Goal: Information Seeking & Learning: Learn about a topic

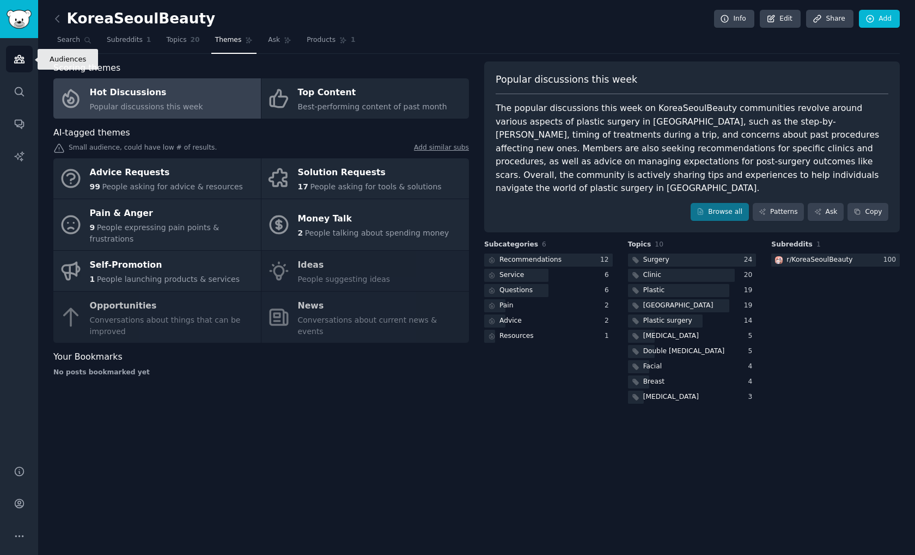
click at [20, 60] on icon "Sidebar" at bounding box center [19, 58] width 11 height 11
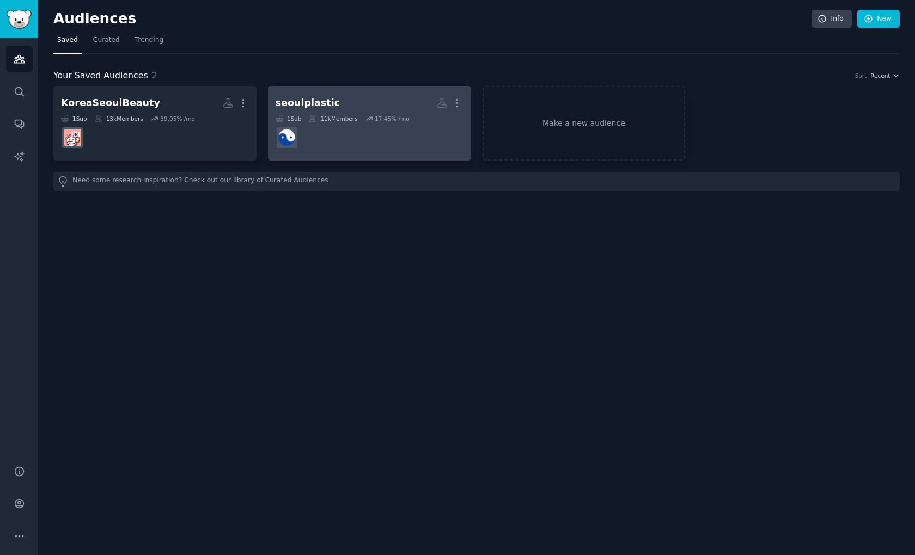
drag, startPoint x: 187, startPoint y: 141, endPoint x: 380, endPoint y: 85, distance: 200.6
click at [380, 86] on link "seoulplastic More 1 Sub 11k Members 17.45 % /mo" at bounding box center [369, 123] width 203 height 75
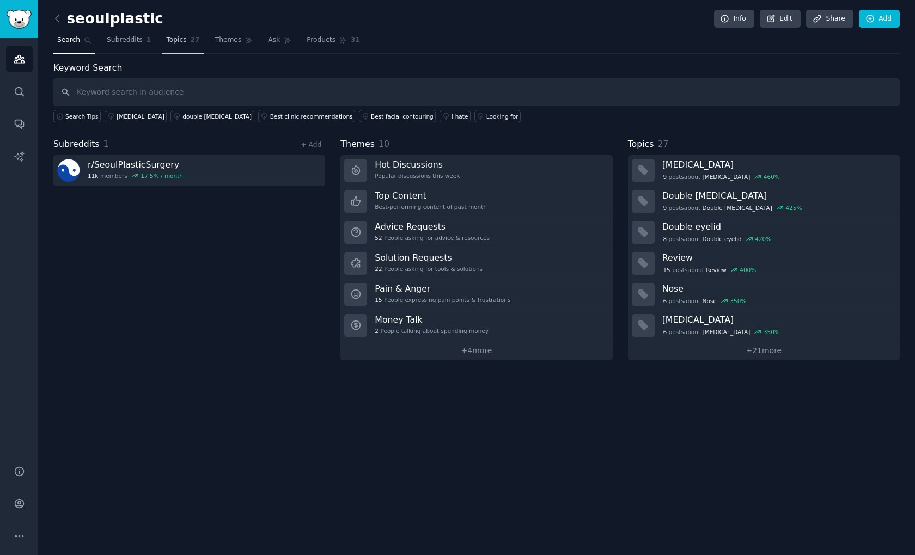
click at [172, 36] on span "Topics" at bounding box center [176, 40] width 20 height 10
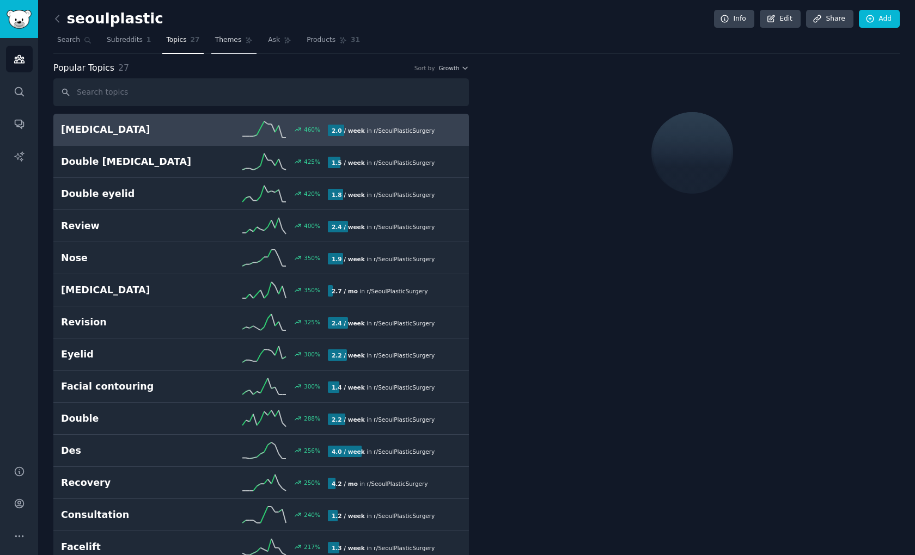
click at [233, 49] on link "Themes" at bounding box center [234, 43] width 46 height 22
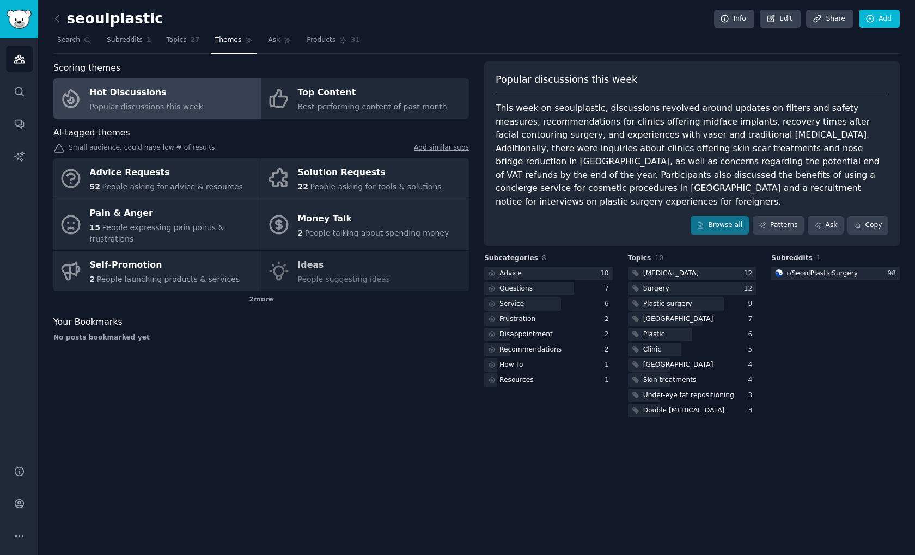
click at [179, 96] on div "Hot Discussions" at bounding box center [146, 92] width 113 height 17
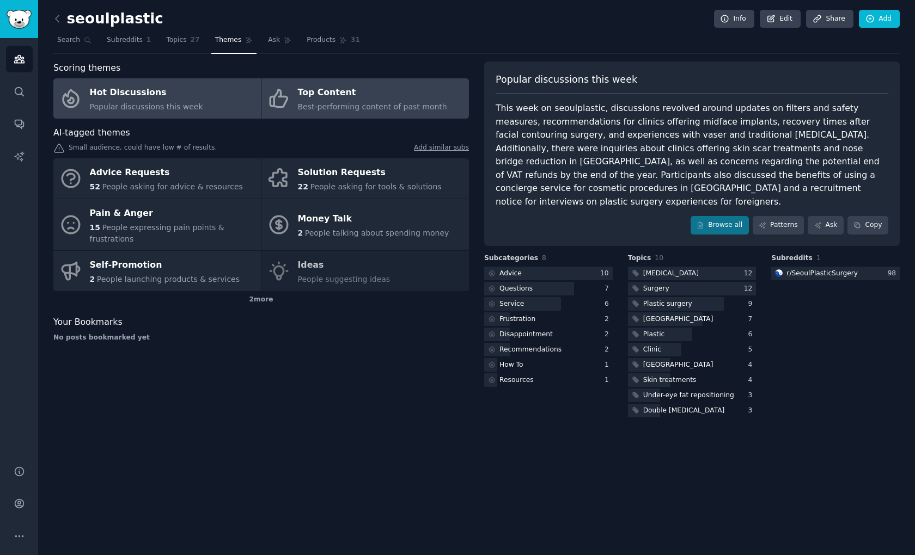
click at [318, 108] on span "Best-performing content of past month" at bounding box center [372, 106] width 149 height 9
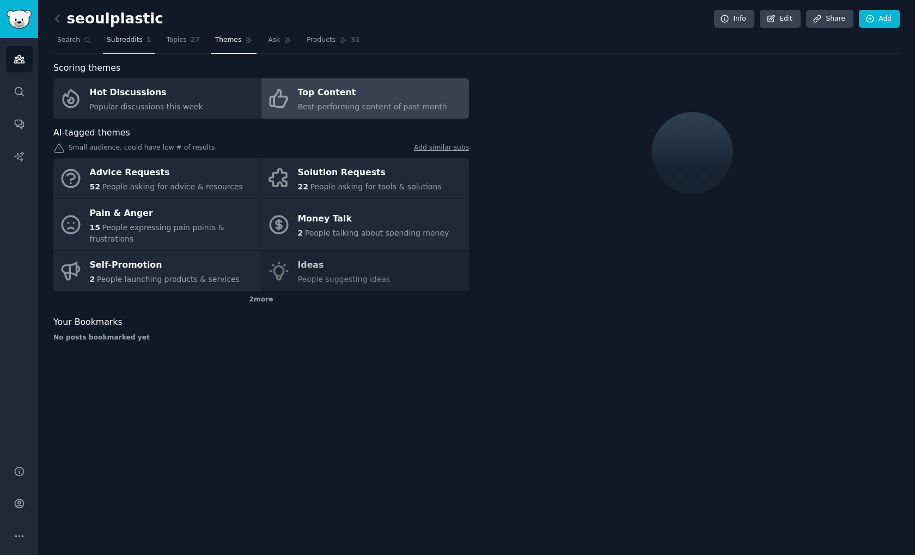
click at [131, 46] on link "Subreddits 1" at bounding box center [129, 43] width 52 height 22
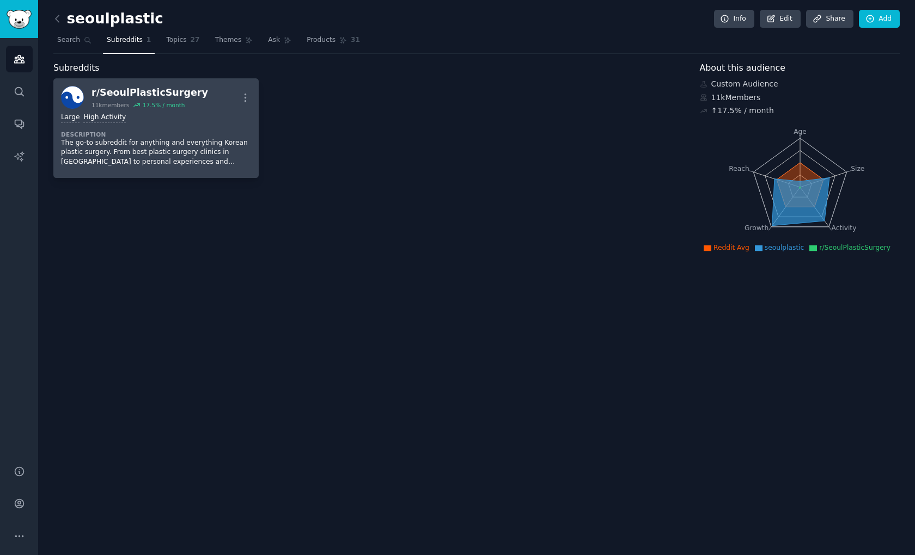
click at [238, 115] on div "Large High Activity" at bounding box center [156, 118] width 190 height 10
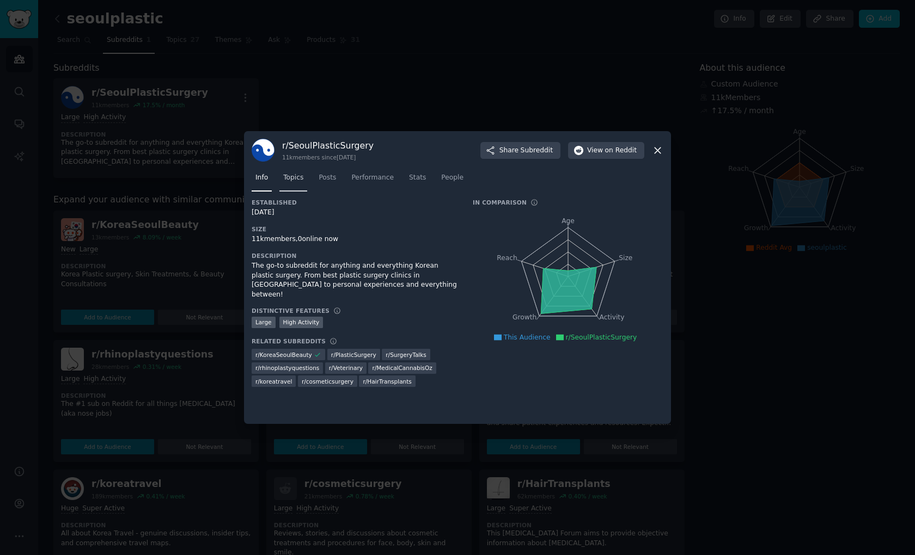
click at [297, 179] on span "Topics" at bounding box center [293, 178] width 20 height 10
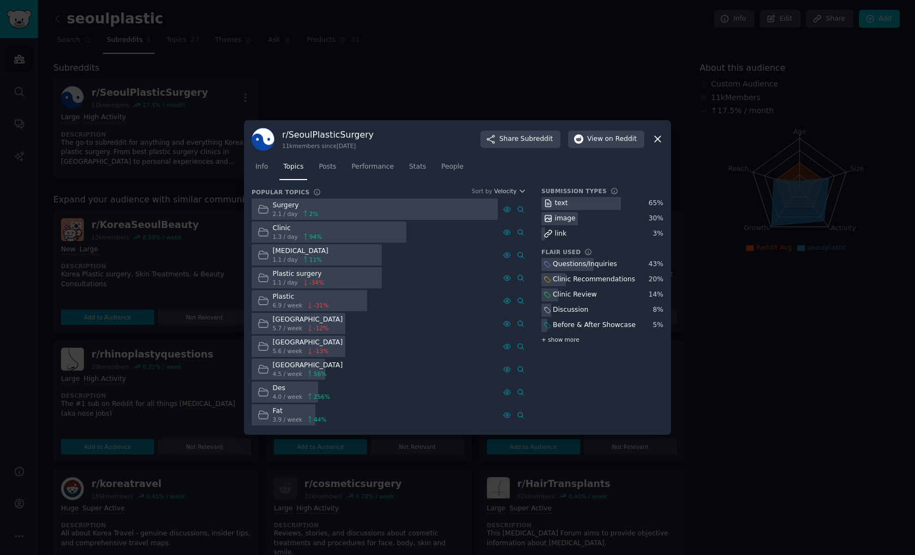
click at [546, 340] on span "+ show more" at bounding box center [560, 340] width 38 height 8
click at [664, 139] on div "r/ SeoulPlasticSurgery 11k members since [DATE] Share Subreddit View on Reddit …" at bounding box center [457, 277] width 427 height 315
click at [657, 138] on icon at bounding box center [658, 140] width 6 height 6
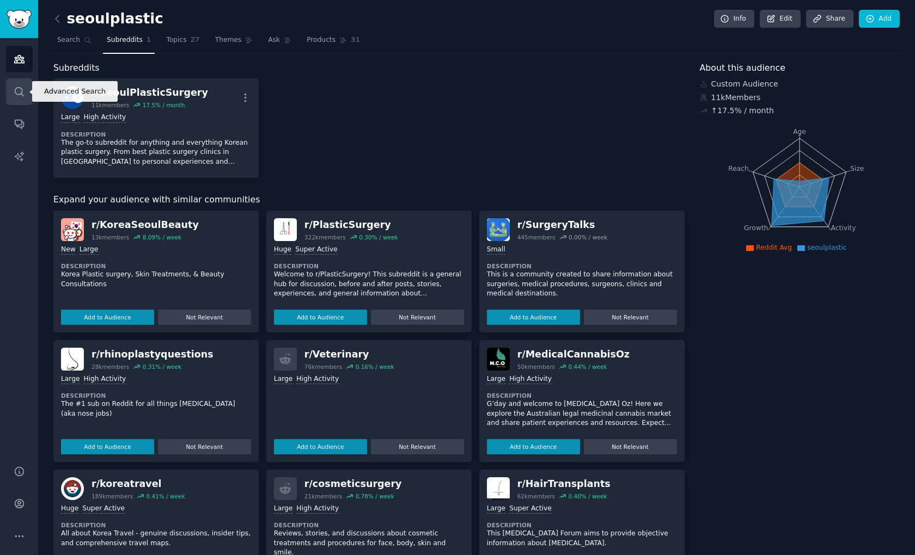
click at [20, 88] on icon "Sidebar" at bounding box center [19, 91] width 11 height 11
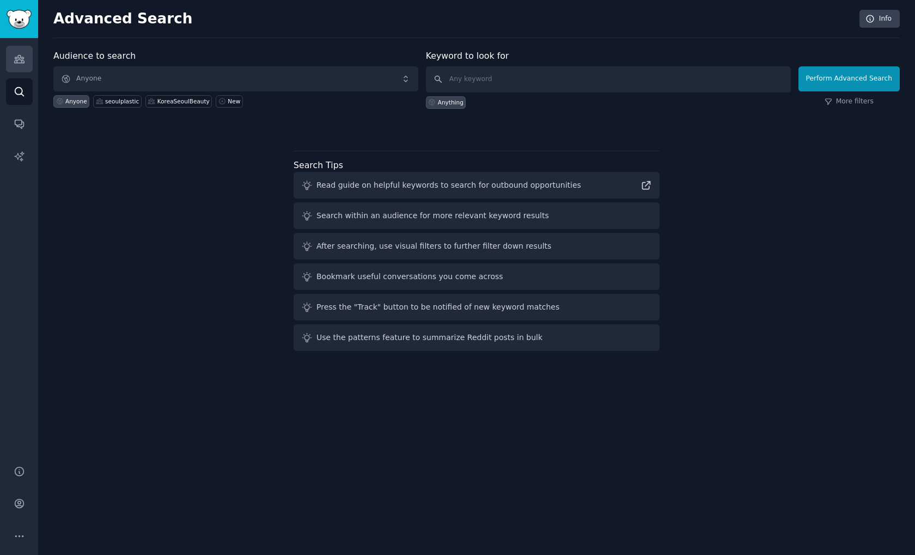
click at [23, 65] on link "Audiences" at bounding box center [19, 59] width 27 height 27
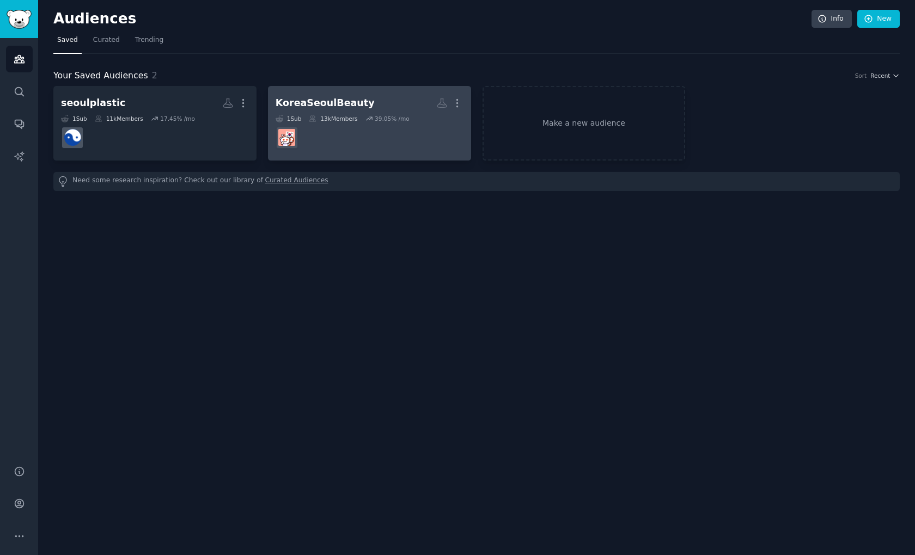
click at [341, 92] on link "KoreaSeoulBeauty More 1 Sub 13k Members 39.05 % /mo" at bounding box center [369, 123] width 203 height 75
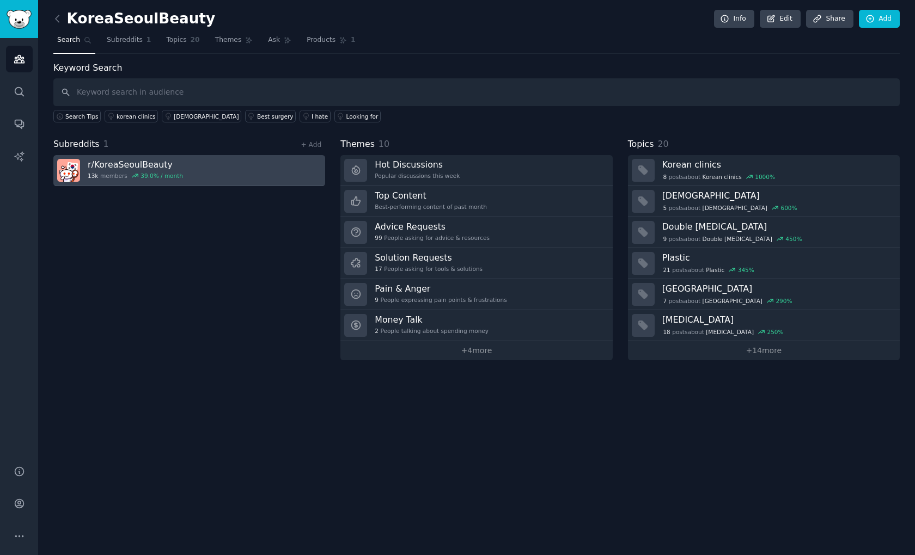
click at [154, 167] on h3 "r/ KoreaSeoulBeauty" at bounding box center [135, 164] width 95 height 11
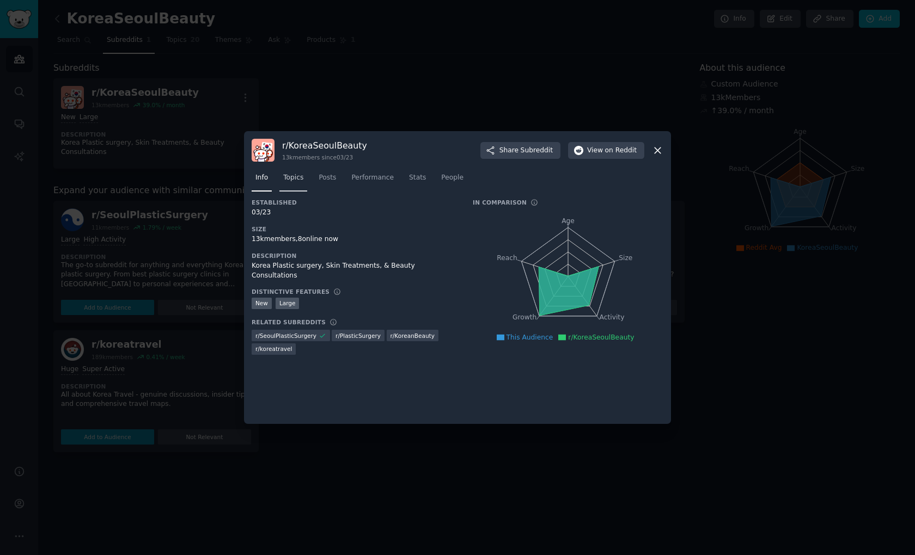
click at [285, 177] on span "Topics" at bounding box center [293, 178] width 20 height 10
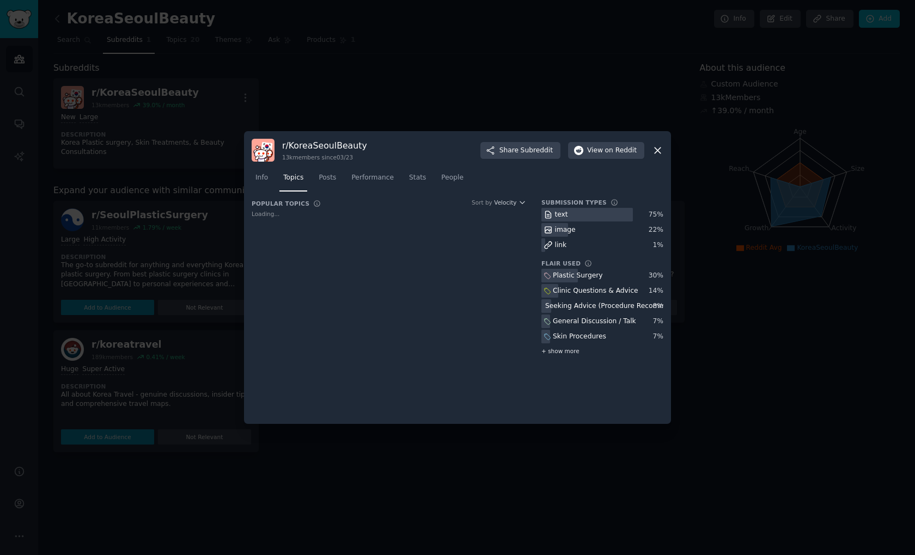
click at [564, 353] on span "+ show more" at bounding box center [560, 351] width 38 height 8
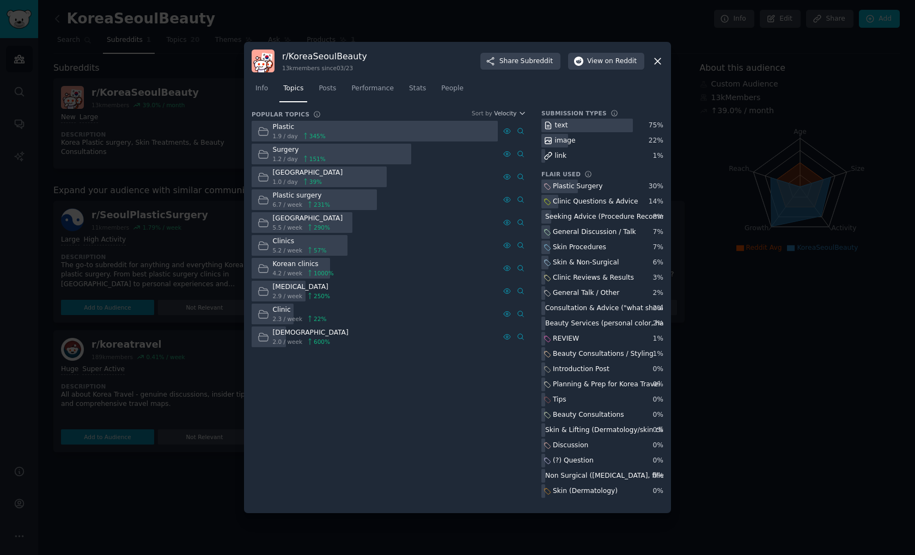
click at [338, 79] on div "Info Topics Posts Performance Stats People" at bounding box center [458, 90] width 412 height 37
click at [337, 83] on link "Posts" at bounding box center [327, 91] width 25 height 22
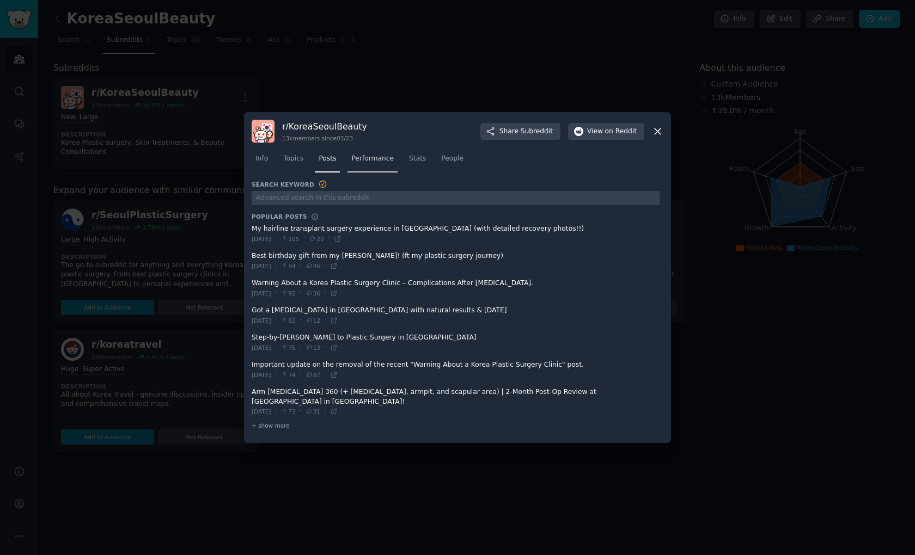
click at [376, 157] on link "Performance" at bounding box center [372, 161] width 50 height 22
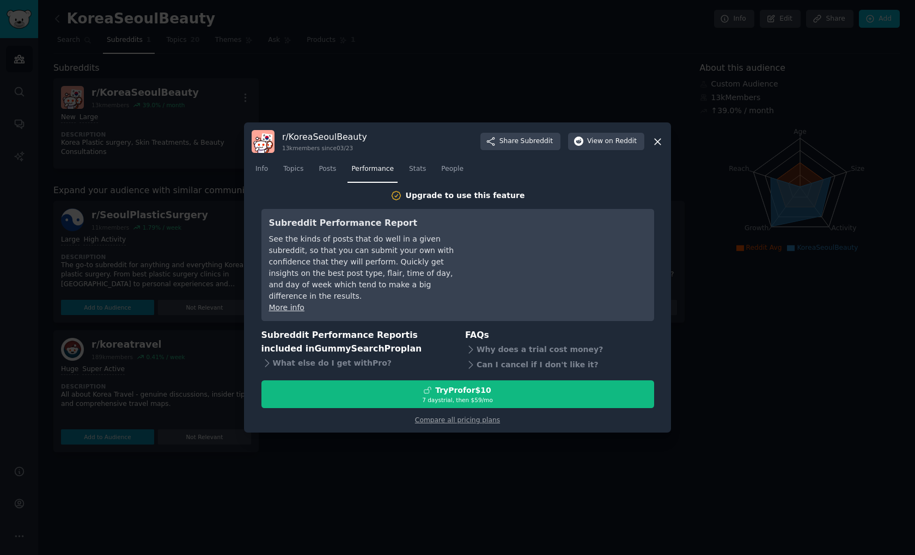
click at [428, 190] on div "Info Topics Posts Performance Stats People" at bounding box center [458, 171] width 412 height 37
click at [432, 112] on div at bounding box center [457, 277] width 915 height 555
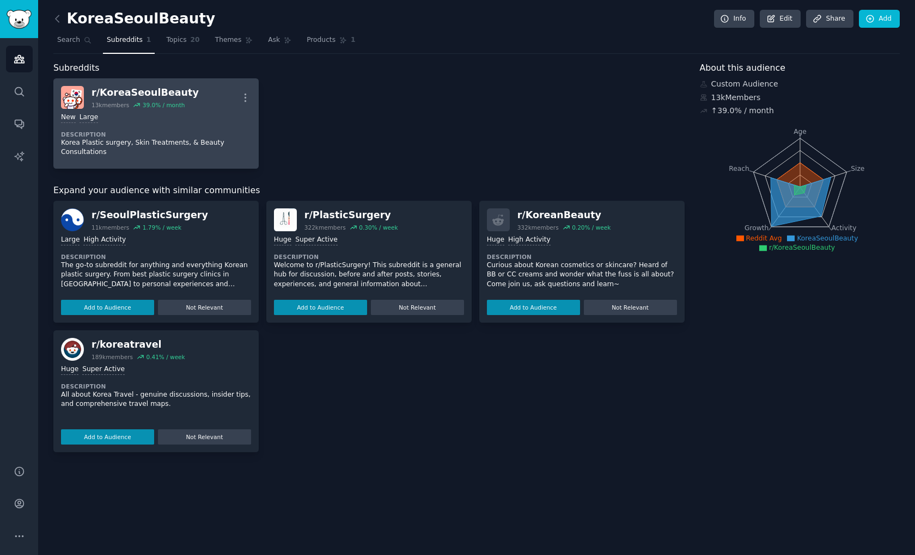
click at [128, 94] on div "r/ KoreaSeoulBeauty" at bounding box center [144, 93] width 107 height 14
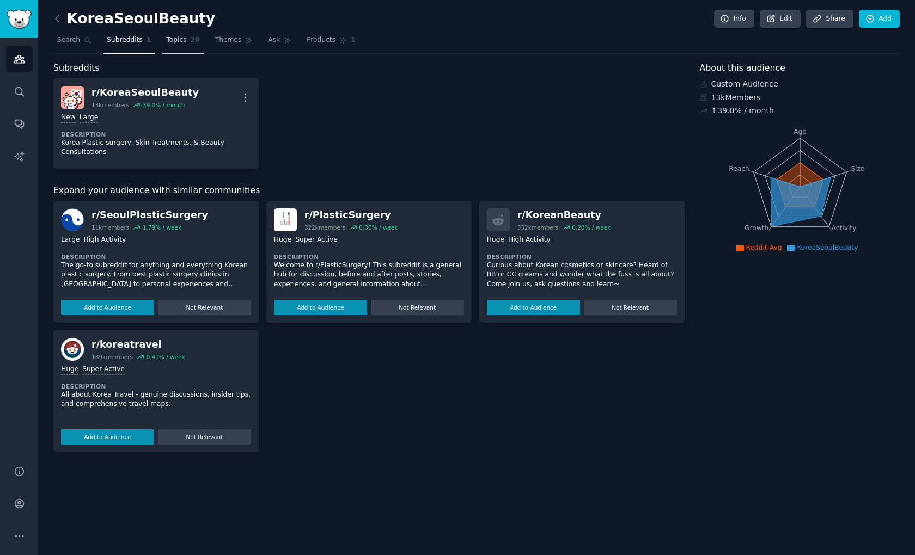
click at [168, 44] on span "Topics" at bounding box center [176, 40] width 20 height 10
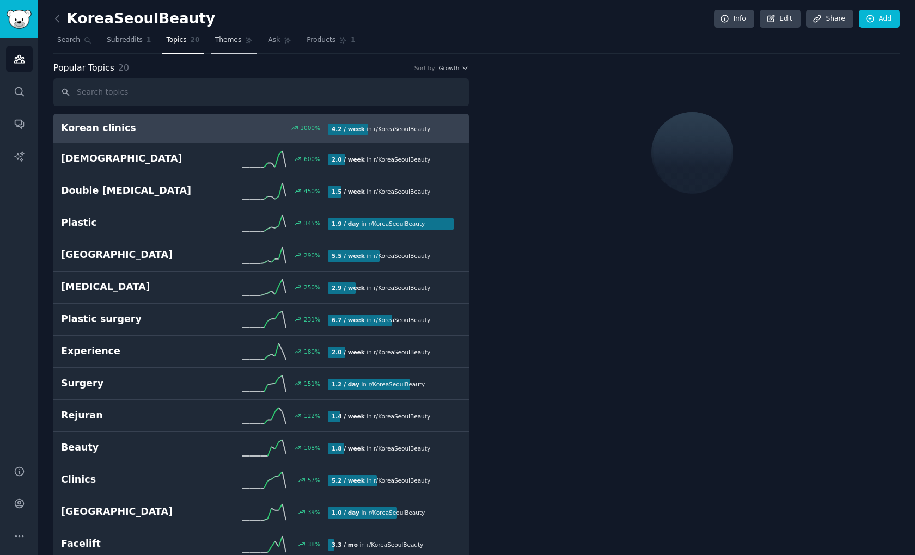
click at [219, 33] on link "Themes" at bounding box center [234, 43] width 46 height 22
